Goal: Find specific page/section: Find specific page/section

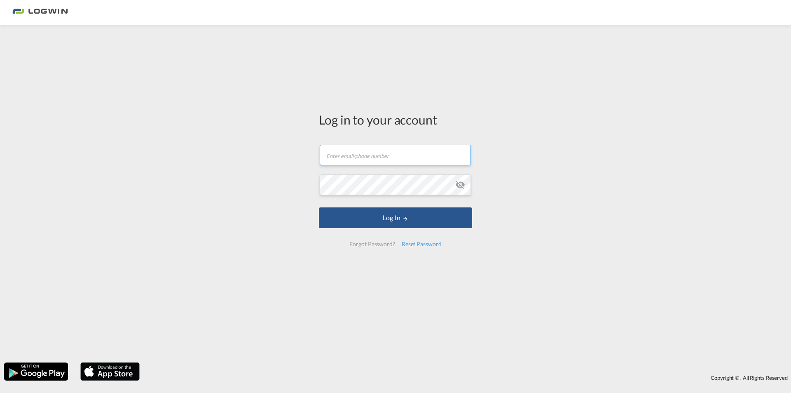
click at [390, 163] on input "text" at bounding box center [395, 155] width 151 height 21
paste input "[PERSON_NAME][EMAIL_ADDRESS][DOMAIN_NAME]"
type input "[PERSON_NAME][EMAIL_ADDRESS][DOMAIN_NAME]"
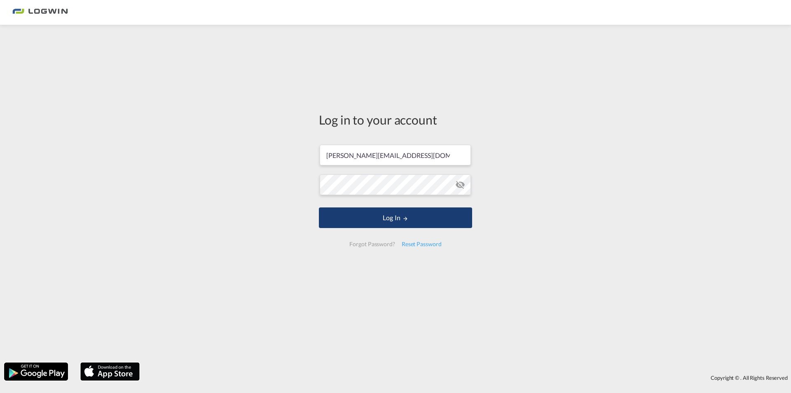
click at [376, 218] on button "Log In" at bounding box center [395, 217] width 153 height 21
